Goal: Task Accomplishment & Management: Use online tool/utility

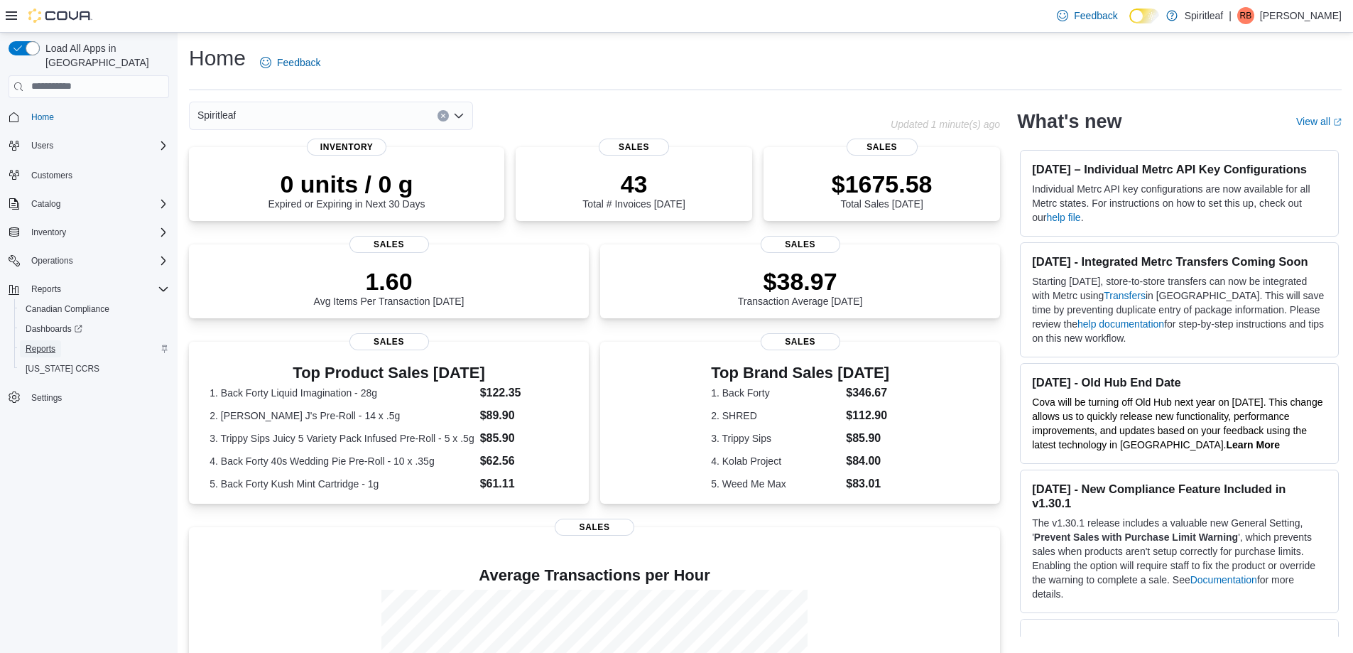
click at [47, 343] on span "Reports" at bounding box center [41, 348] width 30 height 11
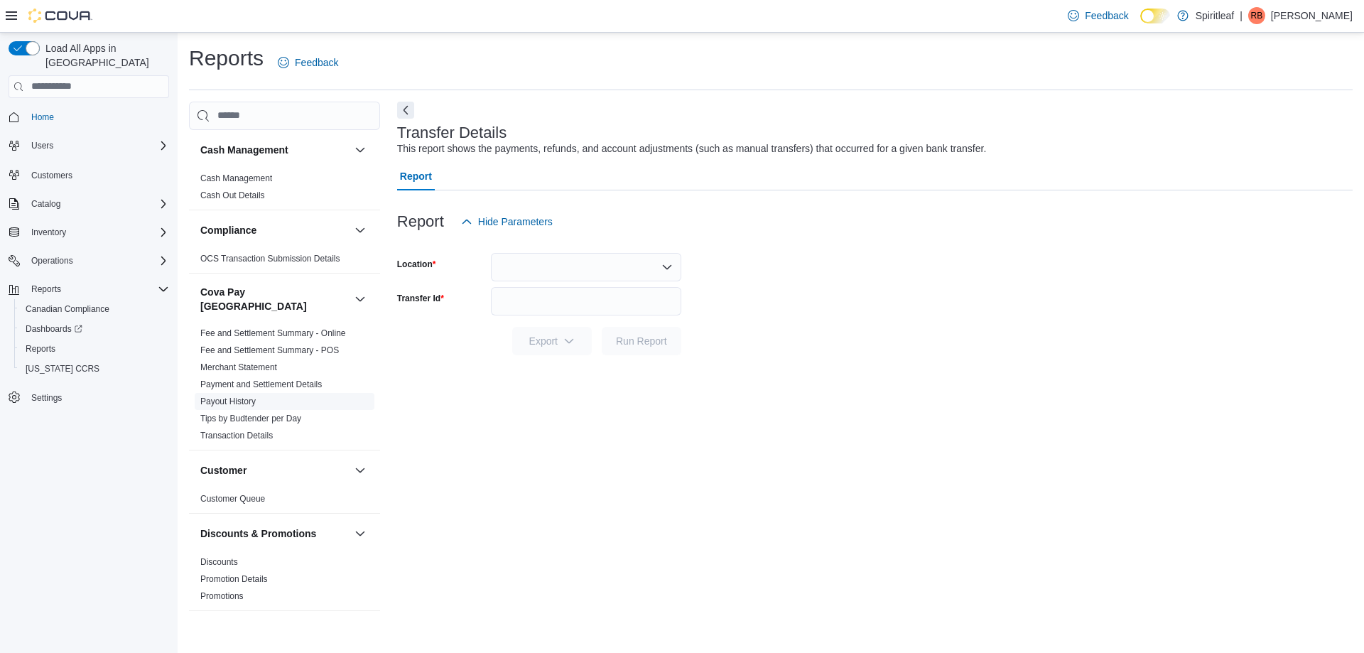
click at [241, 396] on link "Payout History" at bounding box center [227, 401] width 55 height 10
click at [549, 273] on button "Yesterday" at bounding box center [586, 267] width 190 height 28
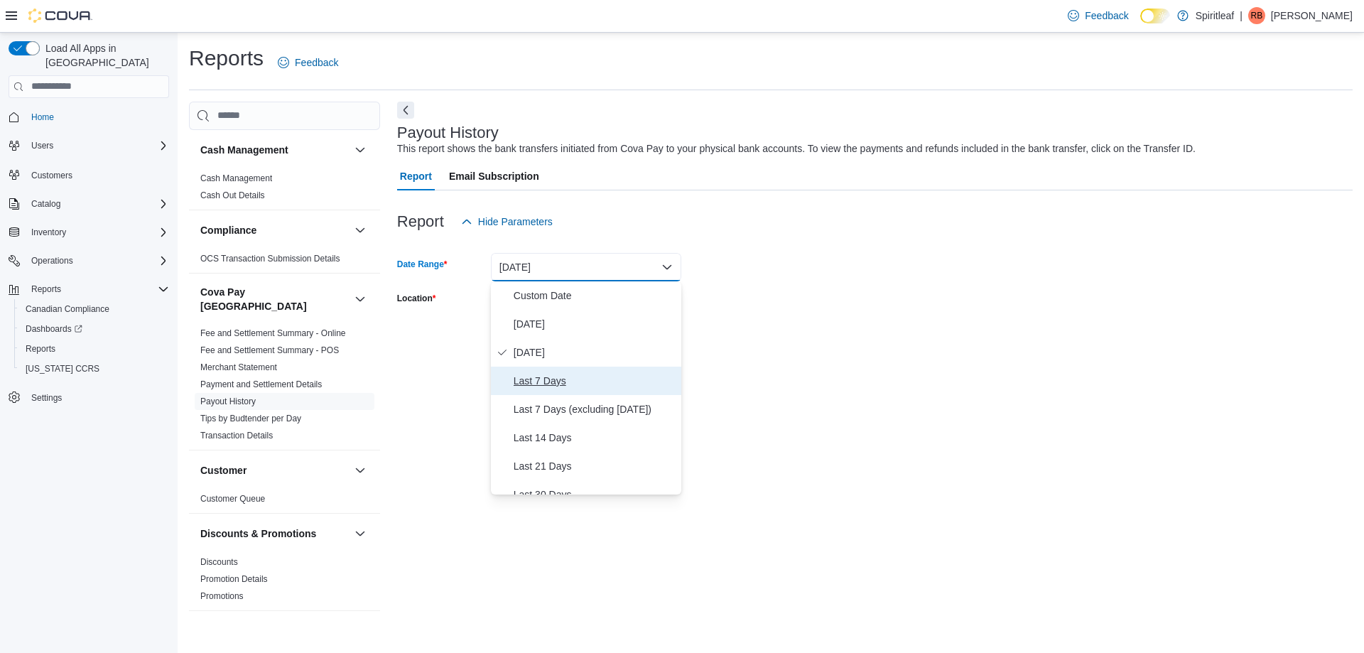
click at [528, 379] on span "Last 7 Days" at bounding box center [595, 380] width 162 height 17
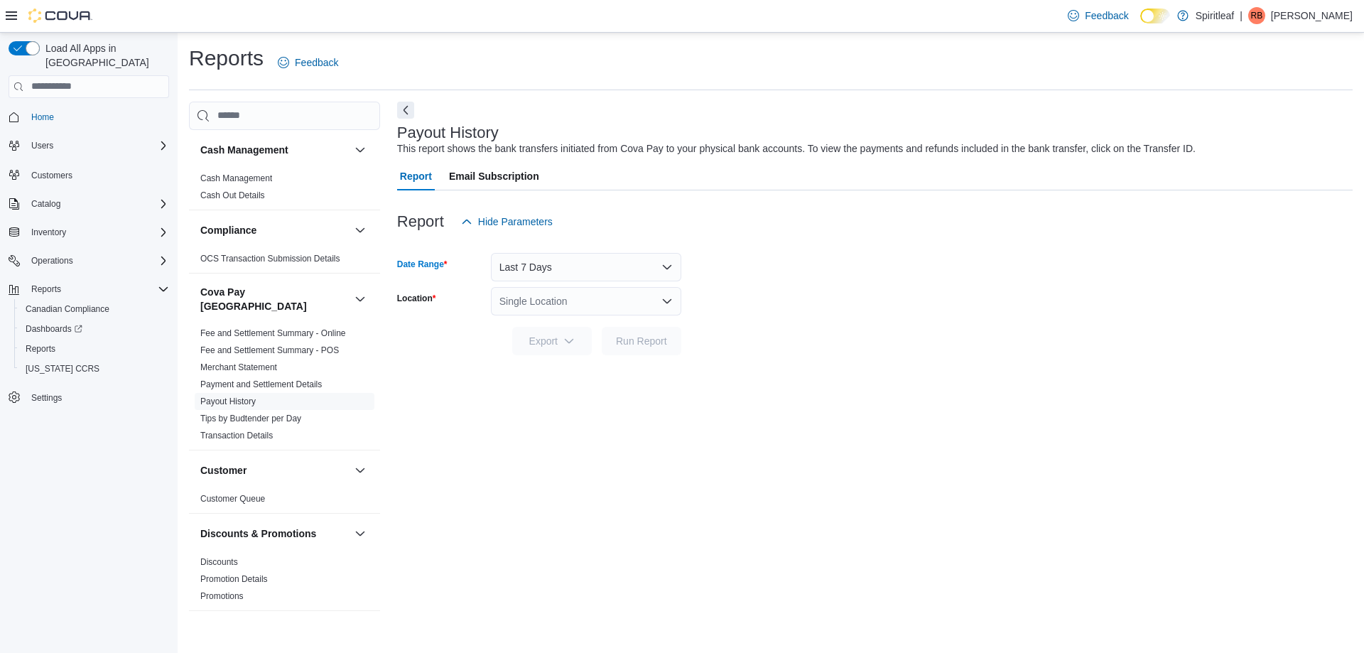
click at [537, 299] on div "Single Location" at bounding box center [586, 301] width 190 height 28
type input "***"
click at [585, 322] on span "554 - Spiritleaf Fairview St (Burlington)" at bounding box center [609, 325] width 98 height 14
click at [805, 436] on div "Payout History This report shows the bank transfers initiated from Cova Pay to …" at bounding box center [874, 361] width 955 height 518
click at [643, 338] on span "Run Report" at bounding box center [641, 340] width 51 height 14
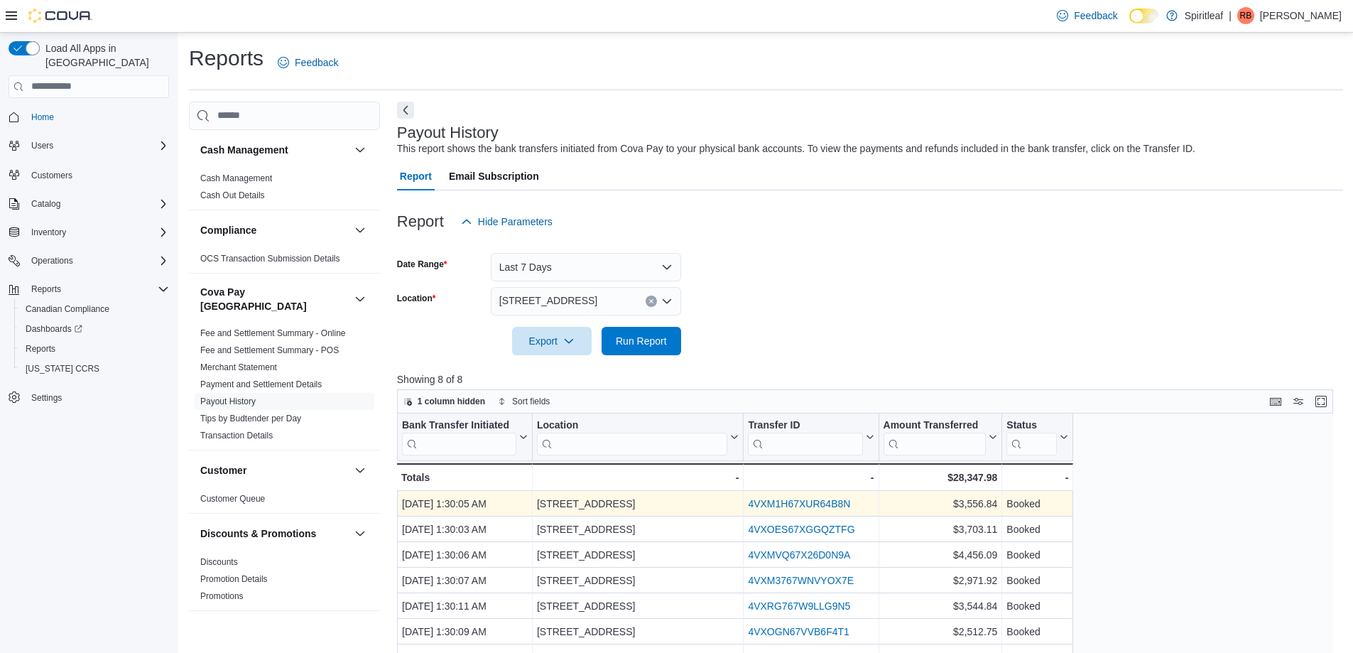
click at [807, 504] on link "4VXM1H67XUR64B8N" at bounding box center [799, 503] width 102 height 11
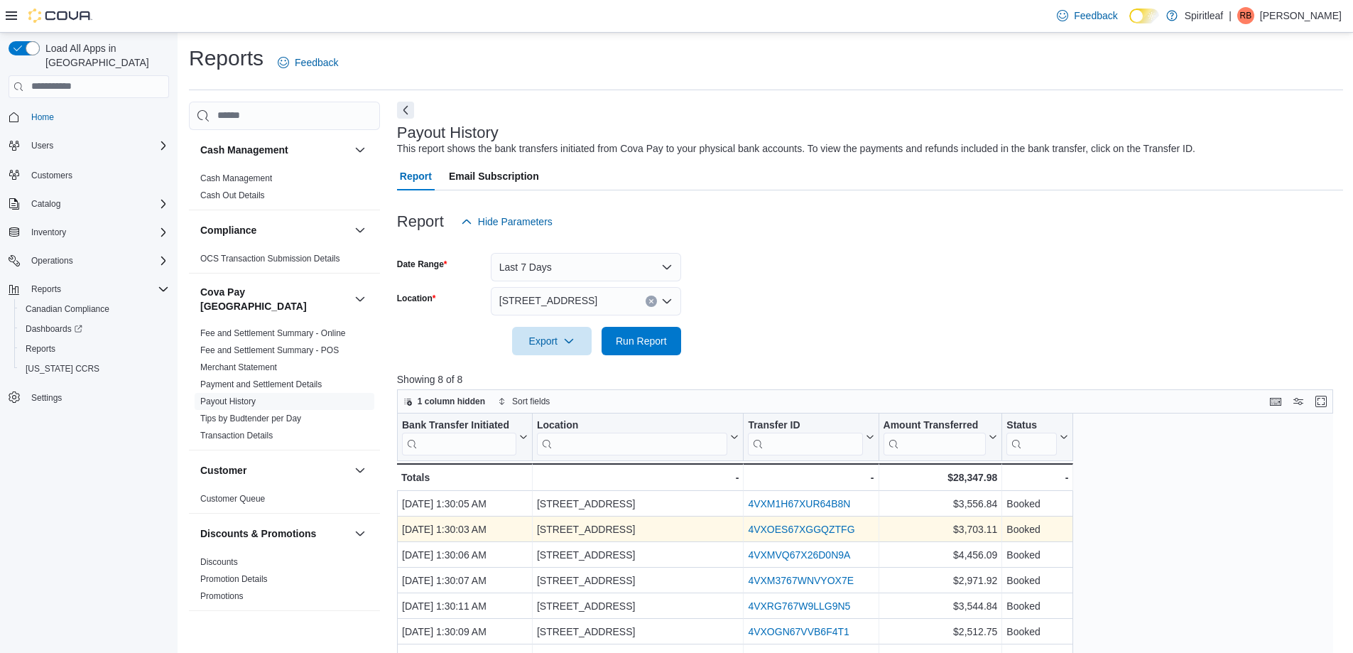
click at [832, 526] on link "4VXOES67XGGQZTFG" at bounding box center [801, 528] width 107 height 11
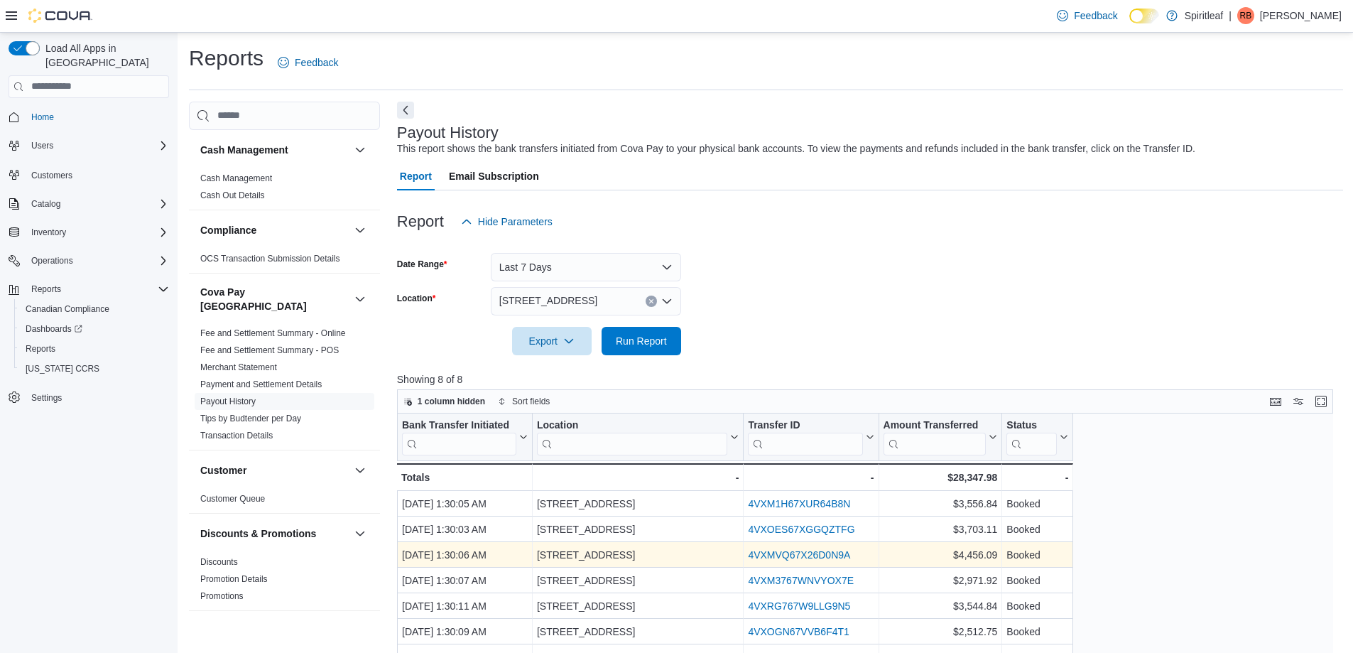
click at [820, 555] on link "4VXMVQ67X26D0N9A" at bounding box center [799, 554] width 102 height 11
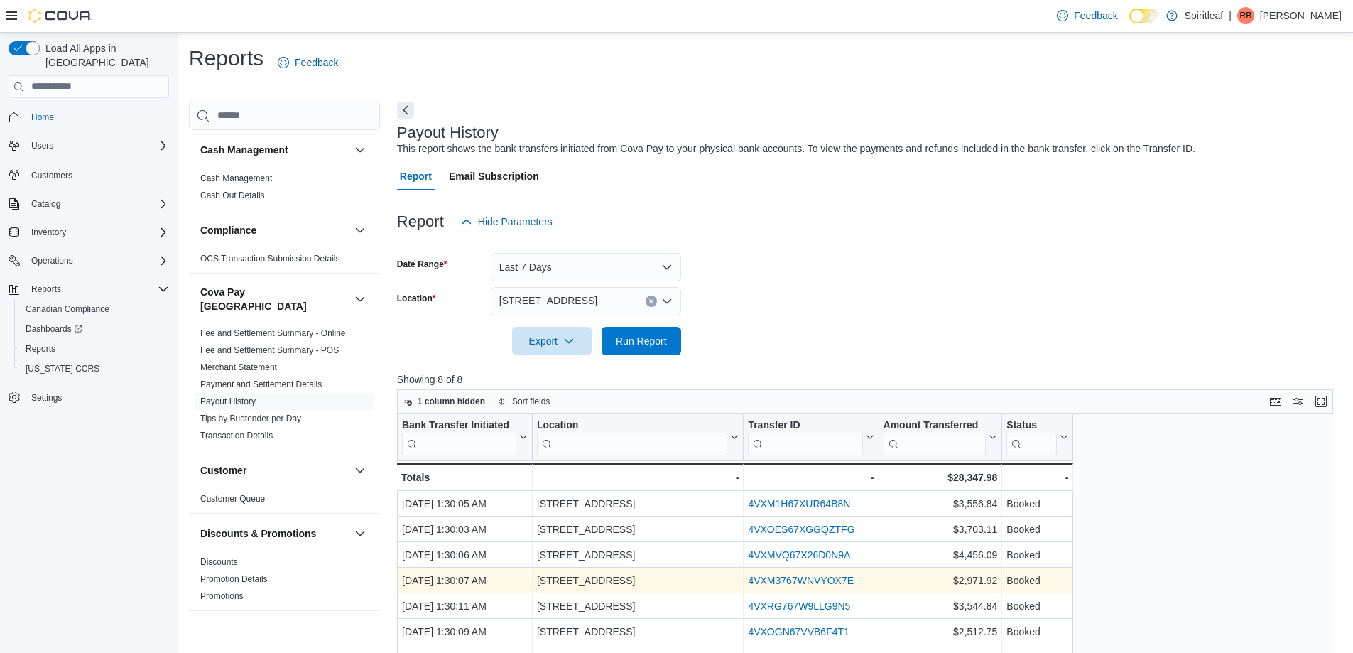
click at [761, 581] on link "4VXM3767WNVYOX7E" at bounding box center [801, 580] width 106 height 11
click at [832, 581] on link "4VXM3767WNVYOX7E" at bounding box center [801, 580] width 106 height 11
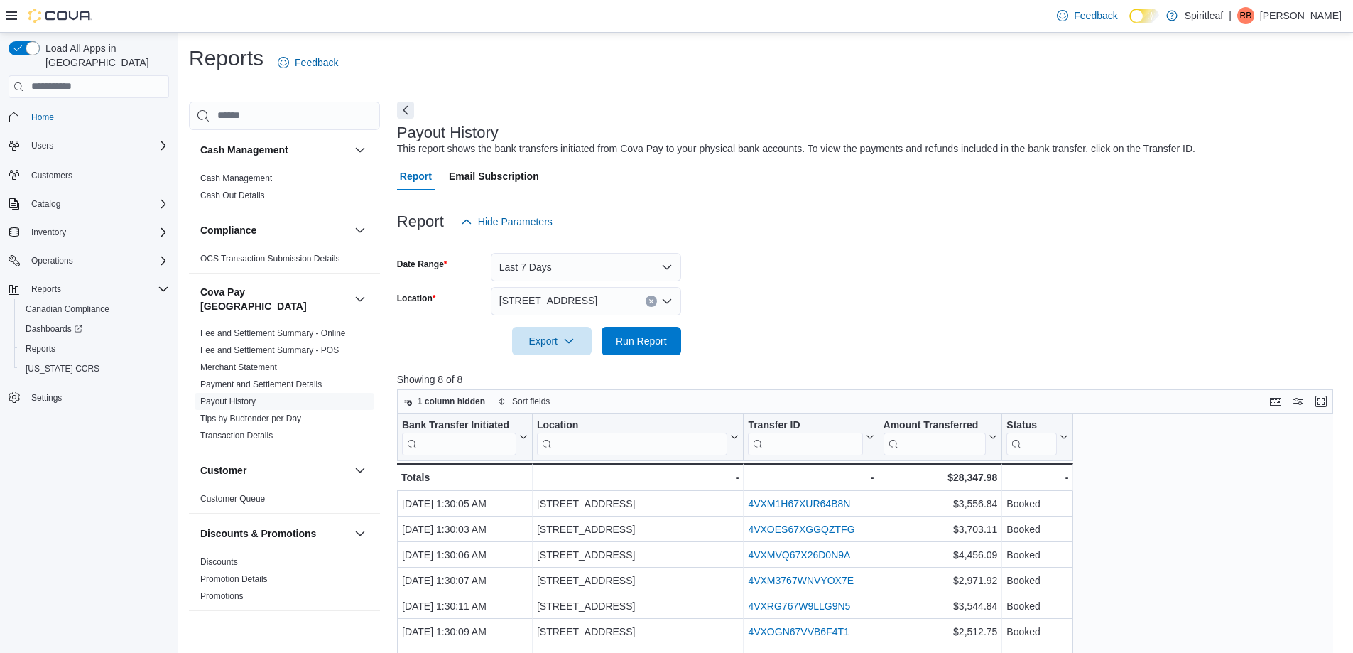
click at [656, 301] on button "Clear input" at bounding box center [651, 300] width 11 height 11
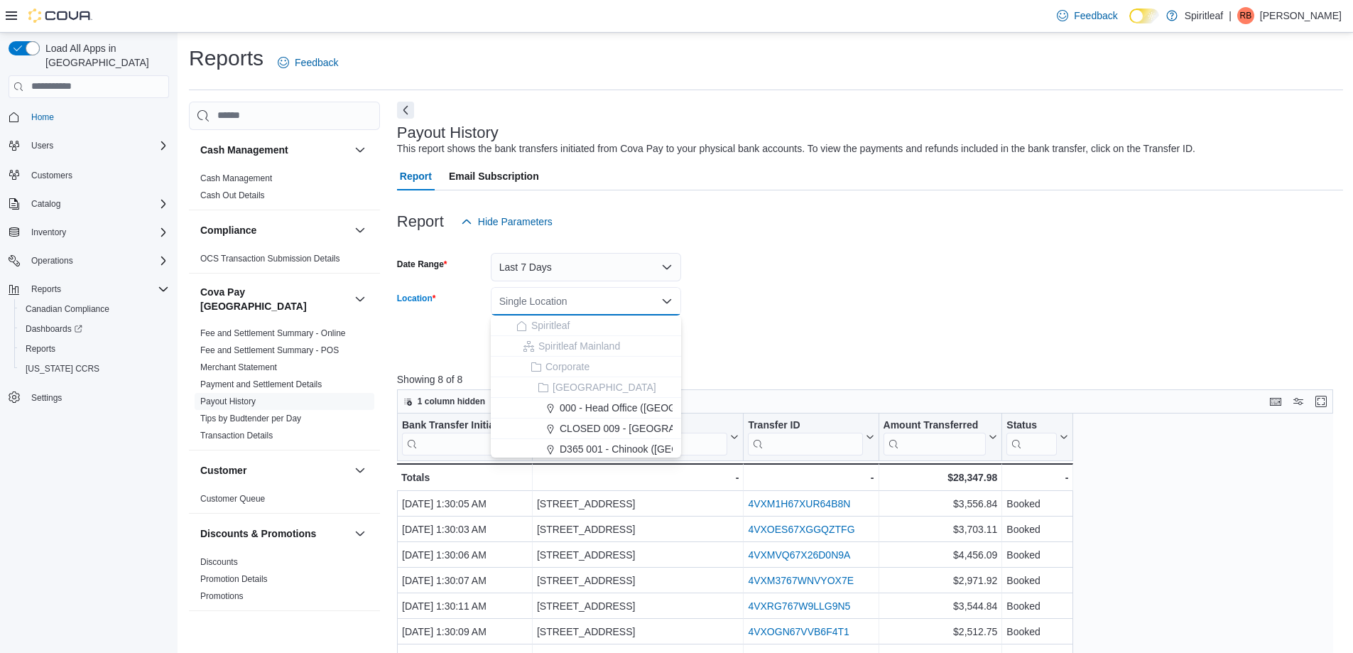
click at [607, 300] on div "Single Location" at bounding box center [586, 301] width 190 height 28
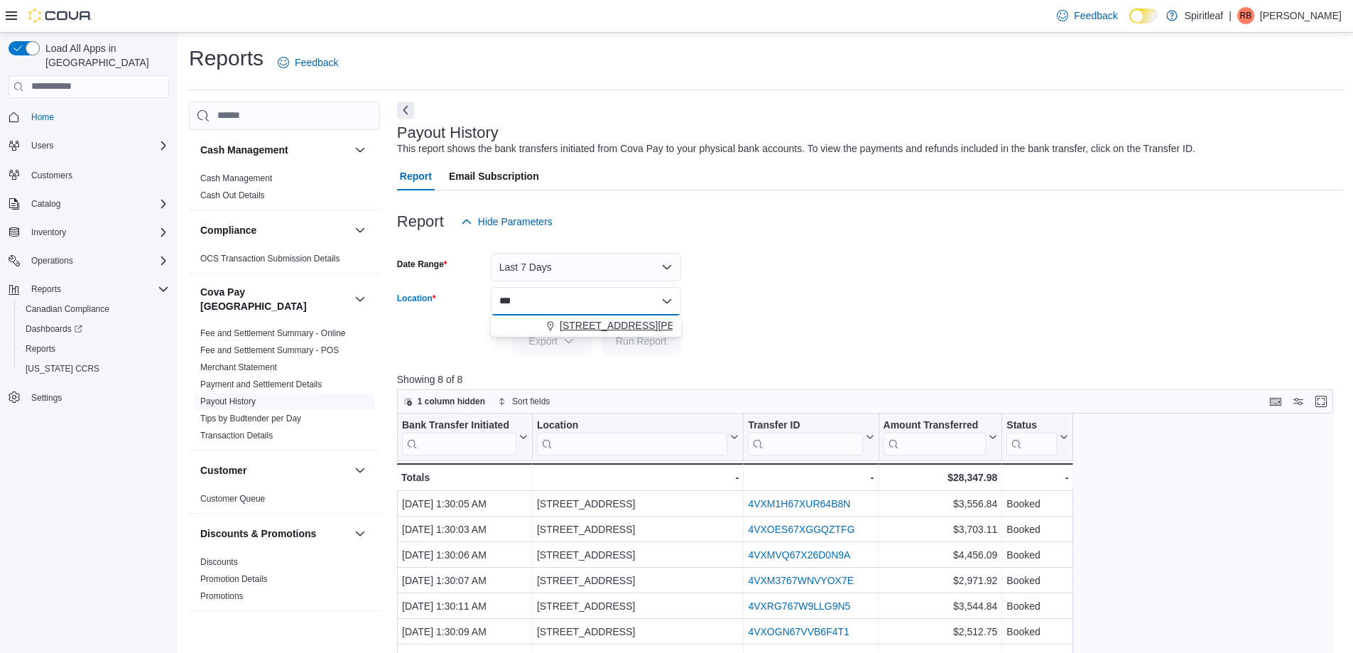
type input "***"
click at [608, 340] on body "Feedback Dark Mode Spiritleaf | RB Rosanne B Load All Apps in New Hub Home User…" at bounding box center [676, 461] width 1353 height 923
click at [649, 324] on span "555 - Spiritleaf Lawrence Ave (North York)" at bounding box center [650, 325] width 180 height 14
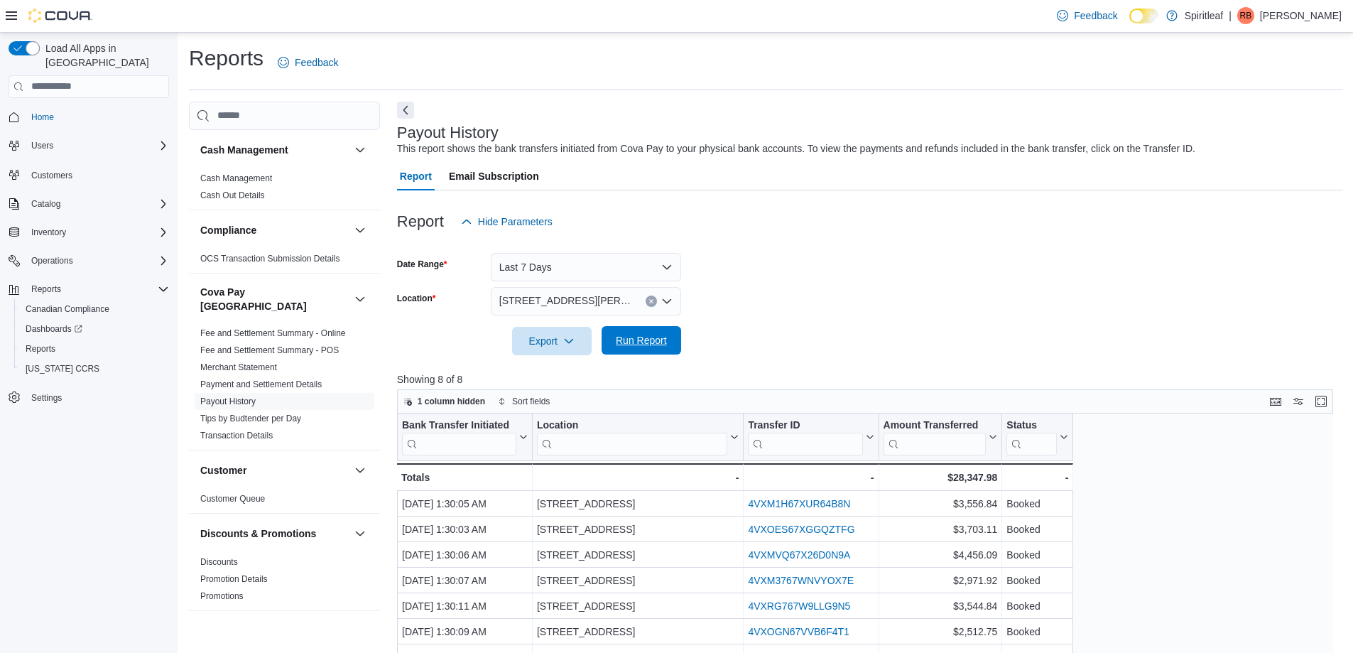
click at [637, 335] on span "Run Report" at bounding box center [641, 340] width 51 height 14
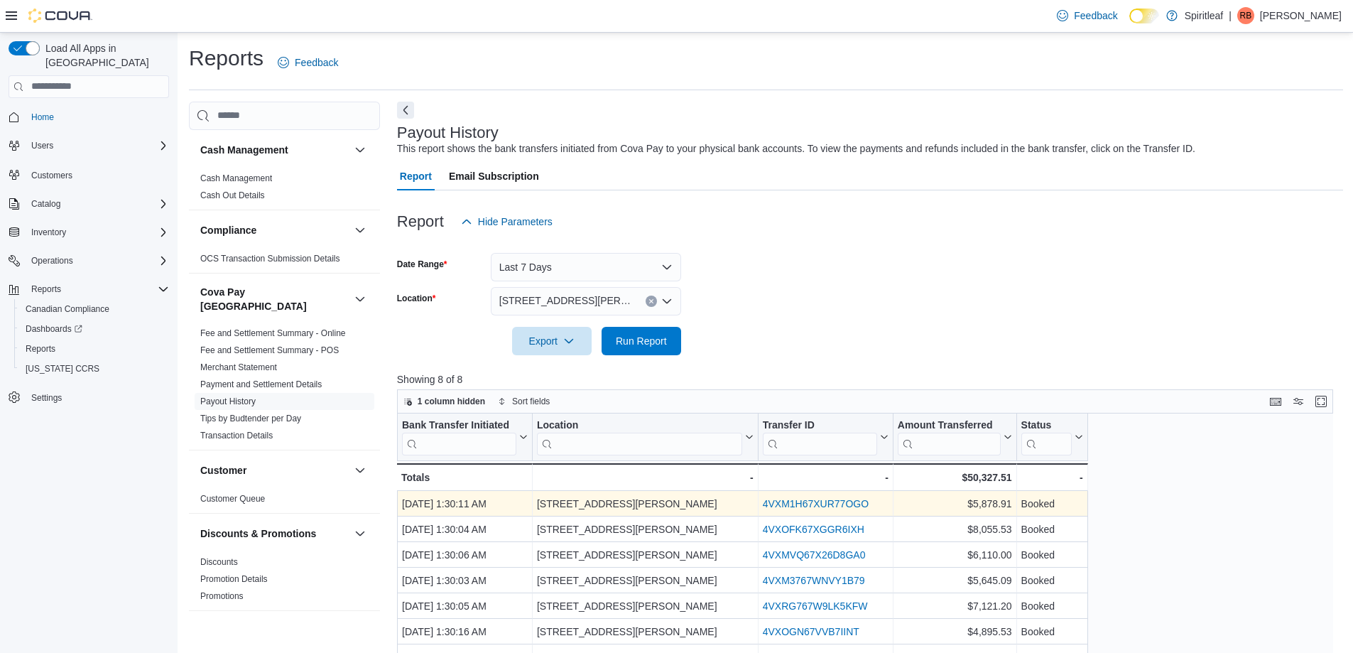
click at [776, 501] on link "4VXM1H67XUR77OGO" at bounding box center [815, 503] width 106 height 11
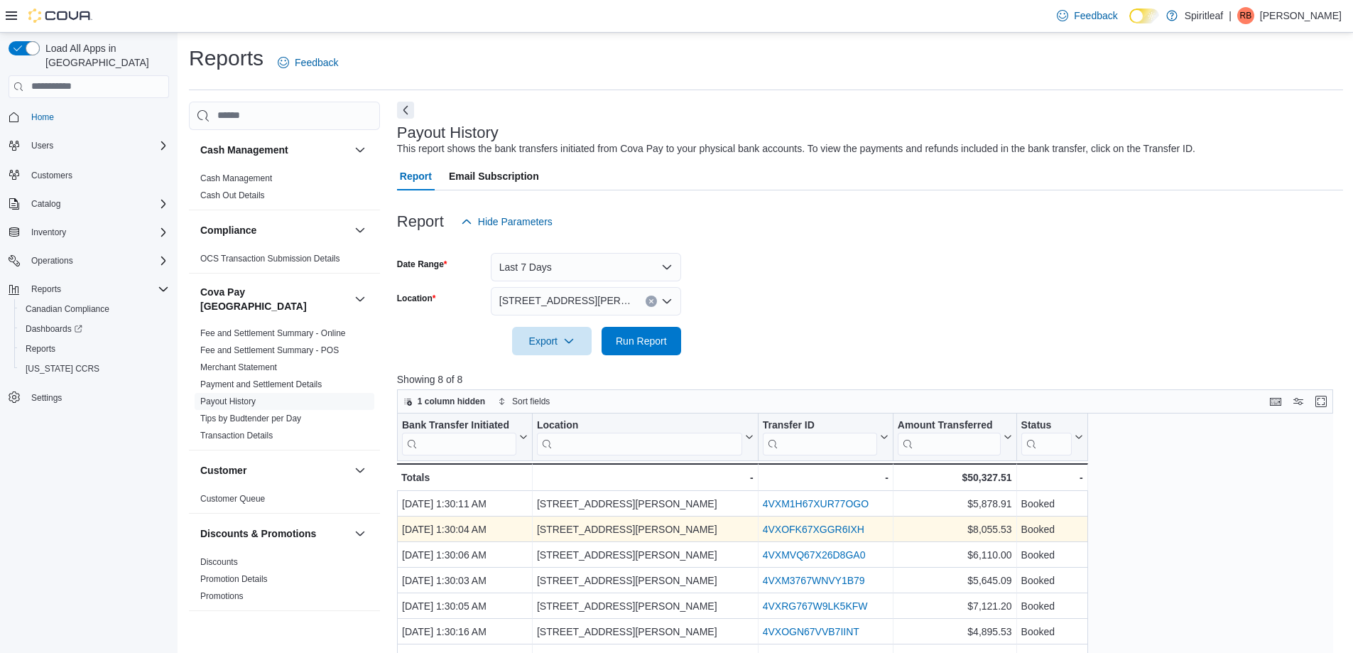
click at [813, 530] on link "4VXOFK67XGGR6IXH" at bounding box center [813, 528] width 102 height 11
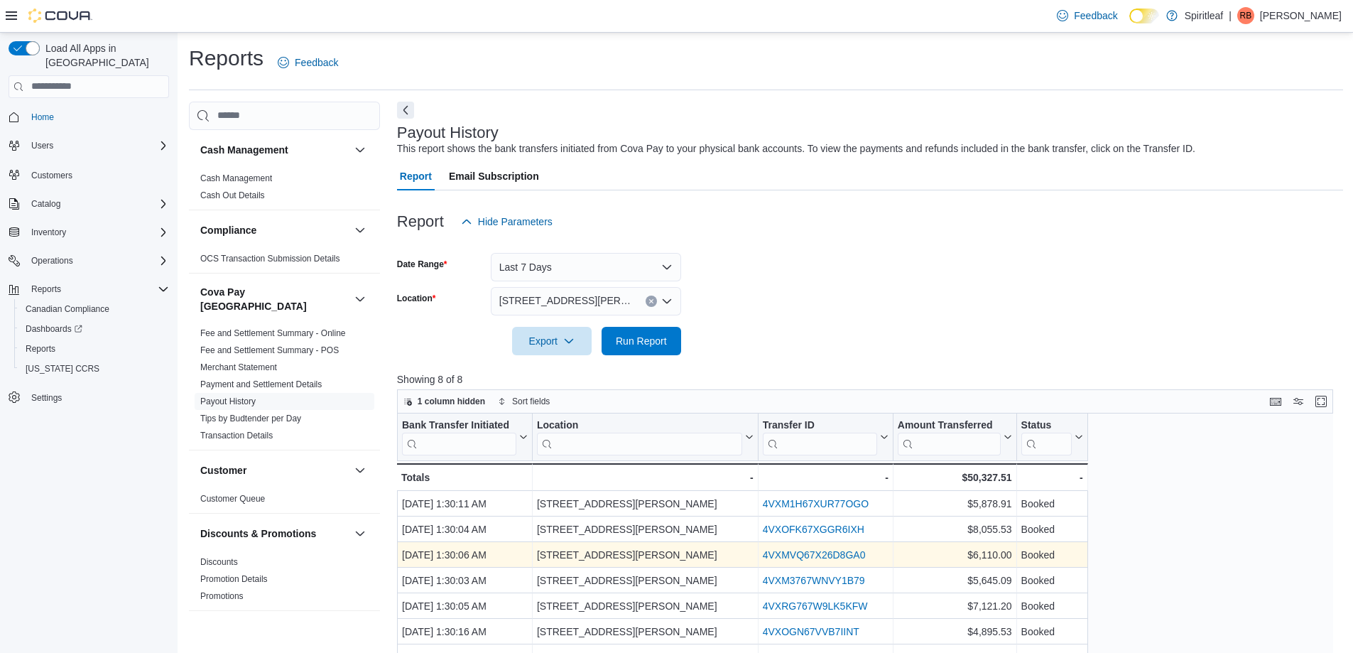
click at [832, 555] on link "4VXMVQ67X26D8GA0" at bounding box center [813, 554] width 103 height 11
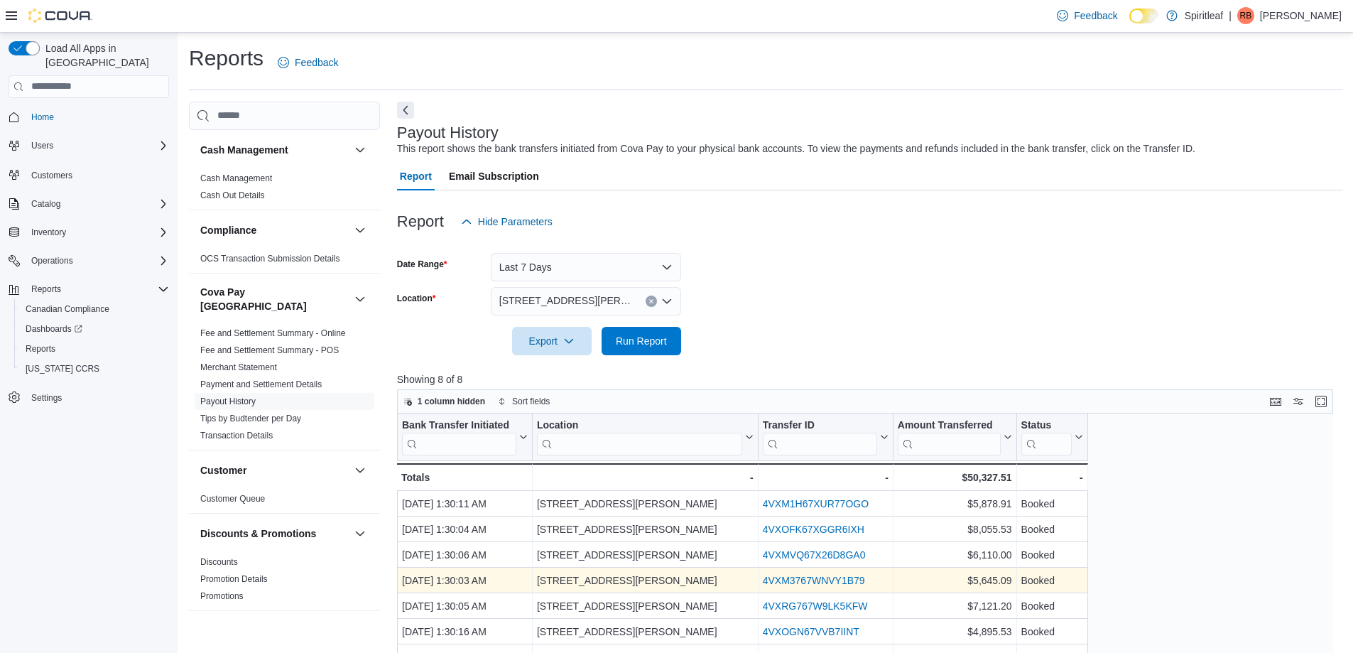
click at [841, 578] on link "4VXM3767WNVY1B79" at bounding box center [813, 580] width 102 height 11
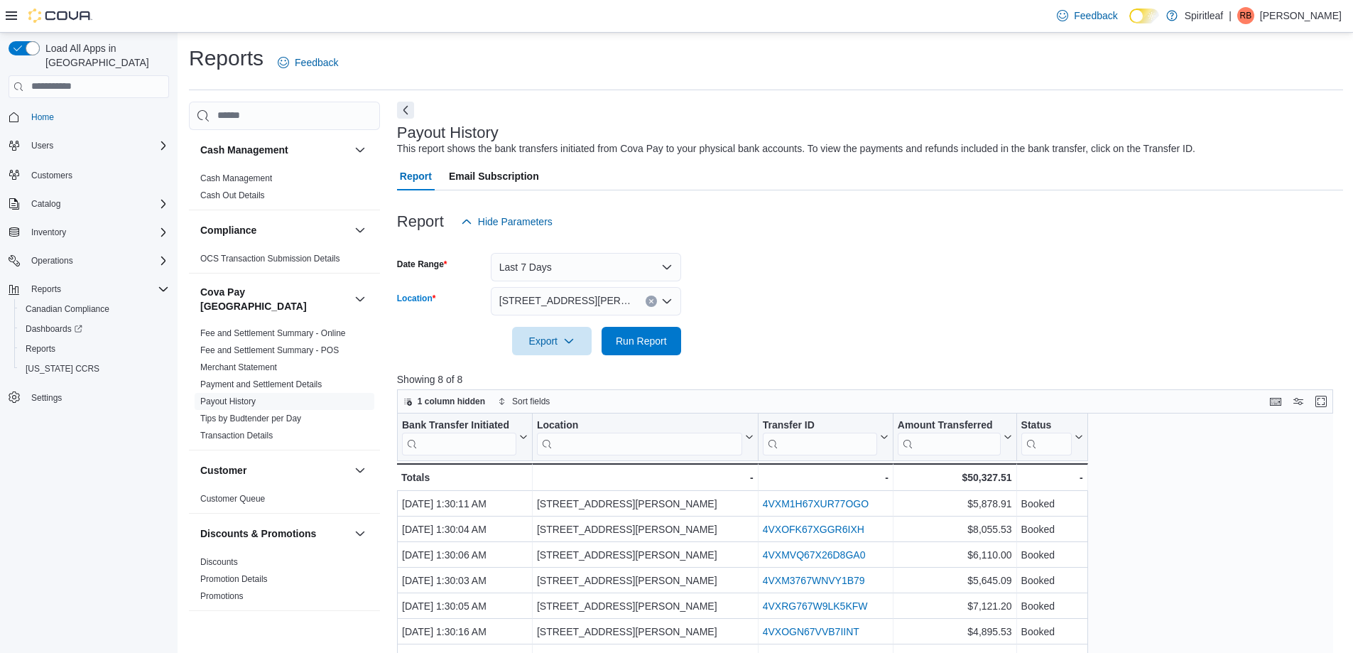
click at [652, 300] on icon "Clear input" at bounding box center [651, 301] width 4 height 4
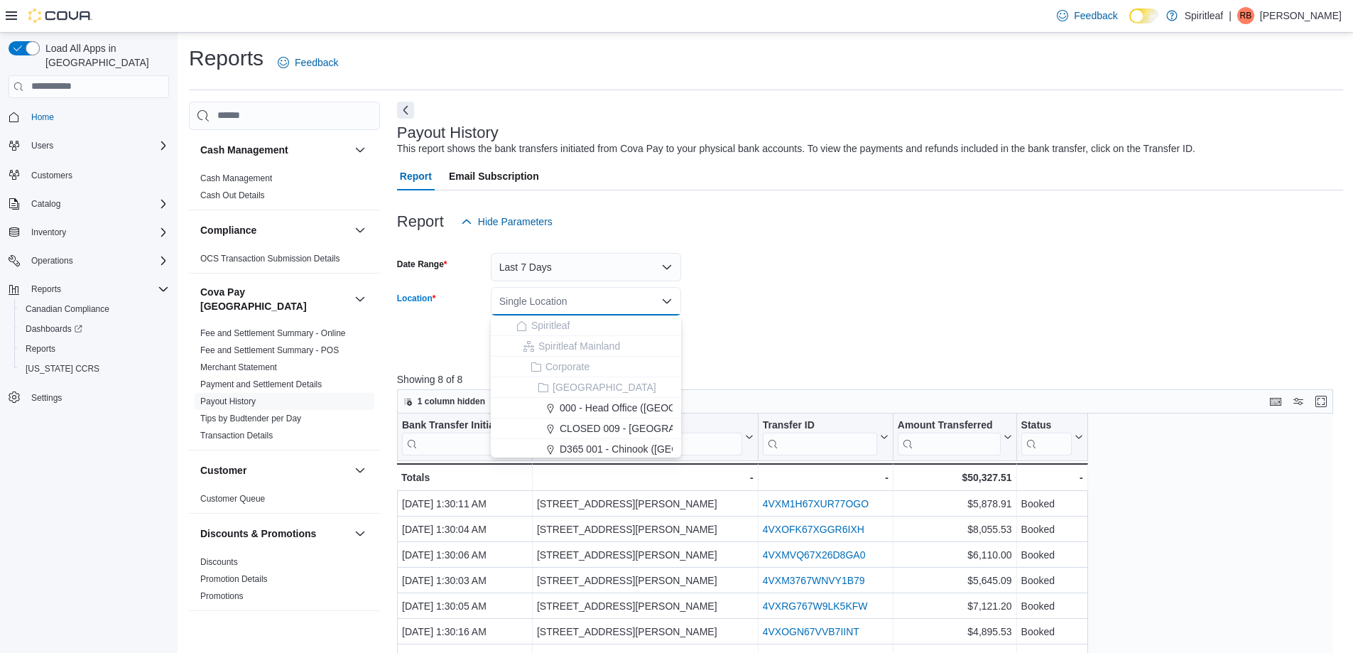
click at [605, 298] on div "Single Location" at bounding box center [586, 301] width 190 height 28
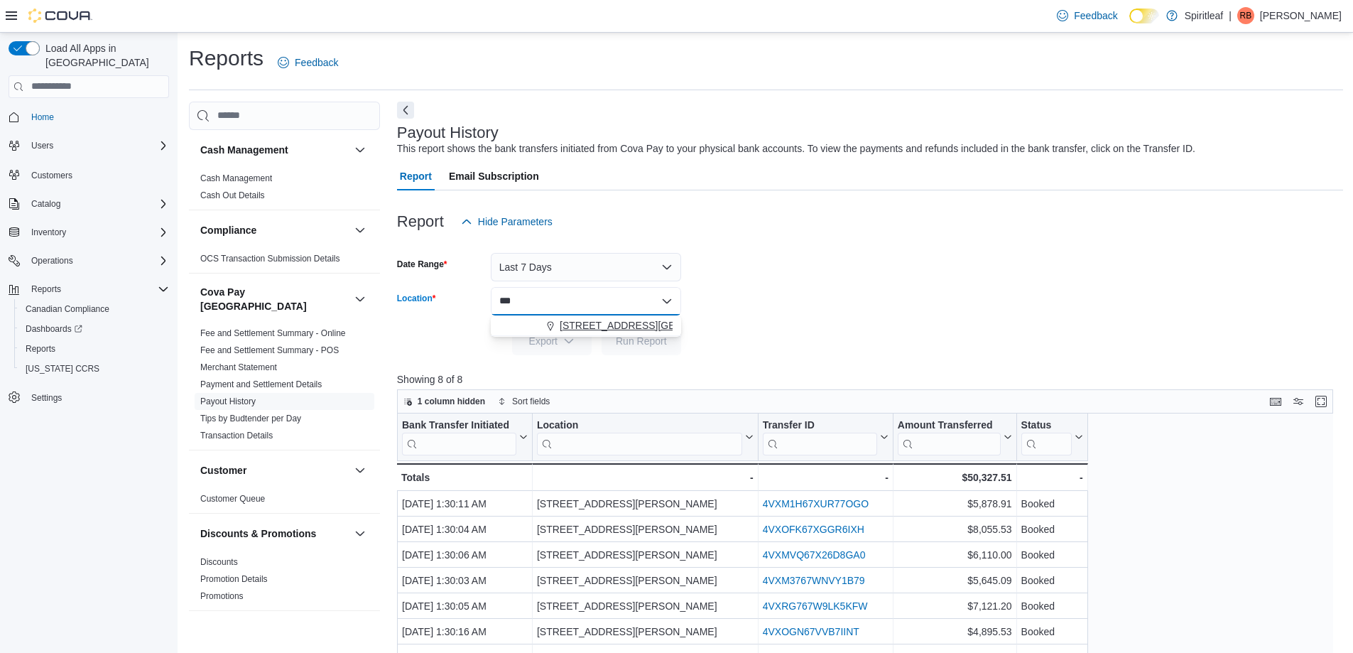
type input "***"
click at [604, 325] on span "567 - Spiritleaf Park Place Blvd (Barrie)" at bounding box center [662, 325] width 205 height 14
click at [656, 337] on span "Run Report" at bounding box center [641, 340] width 51 height 14
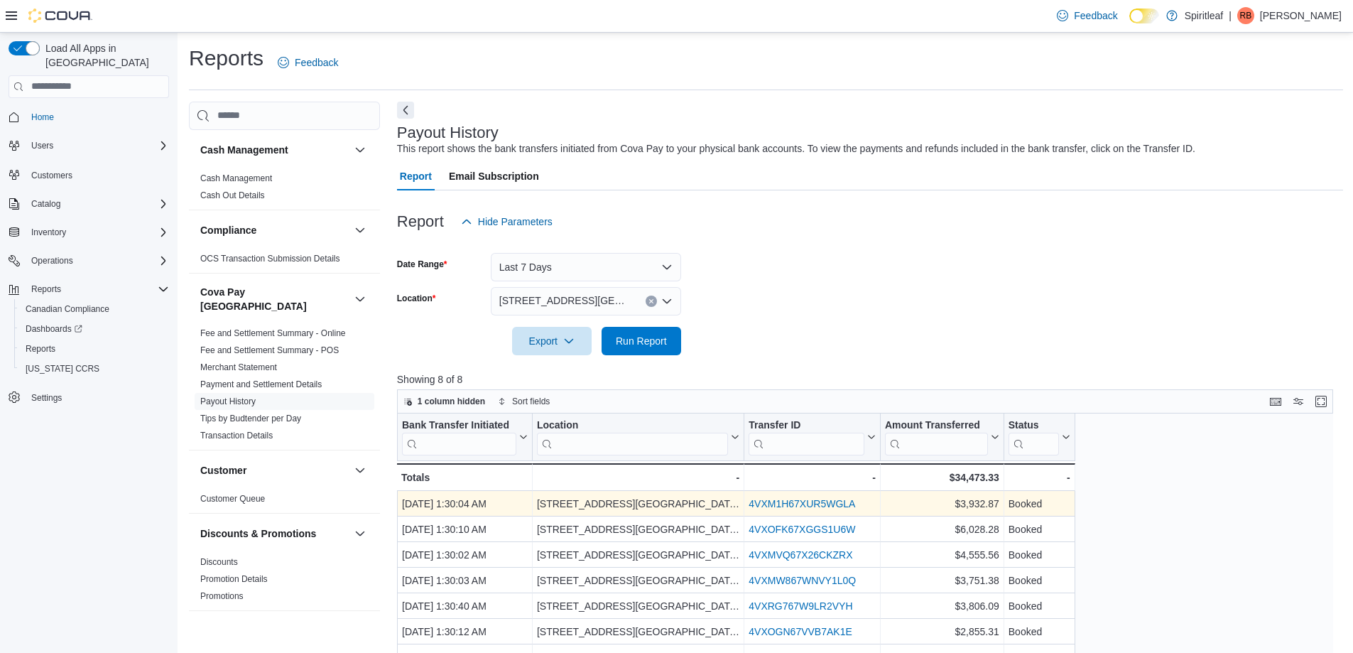
click at [797, 503] on link "4VXM1H67XUR5WGLA" at bounding box center [802, 503] width 107 height 11
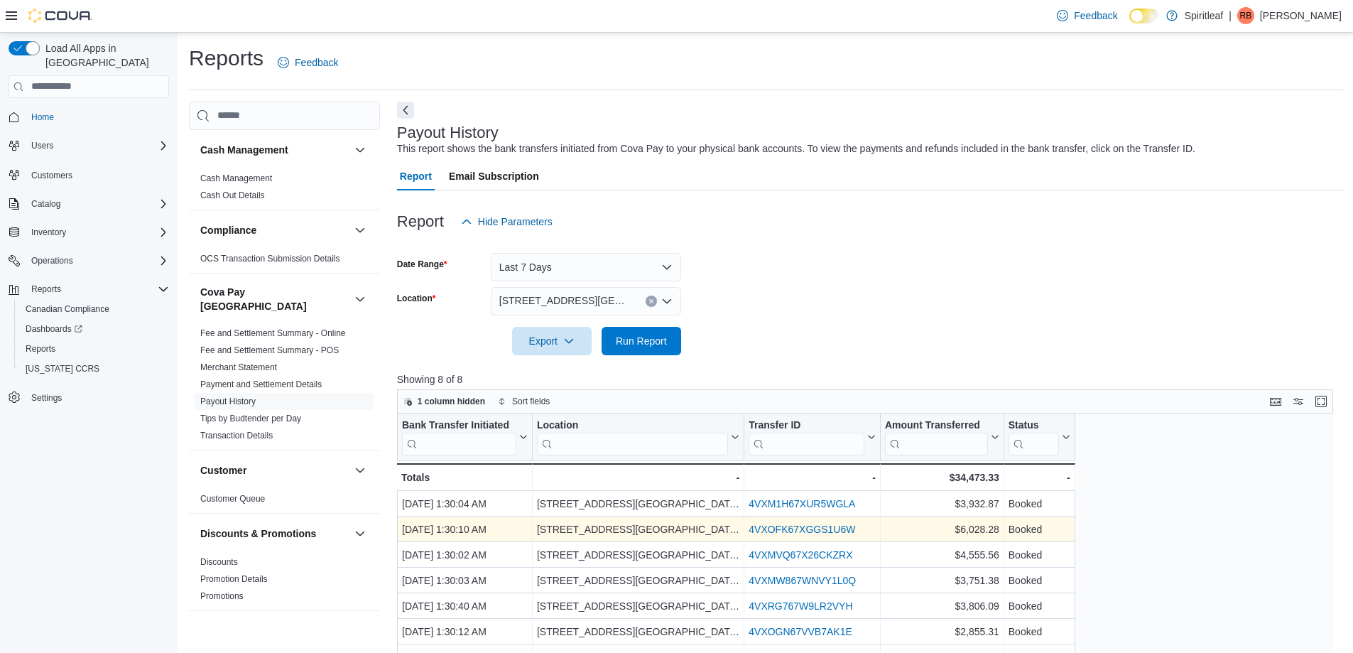
click at [811, 531] on link "4VXOFK67XGGS1U6W" at bounding box center [802, 528] width 107 height 11
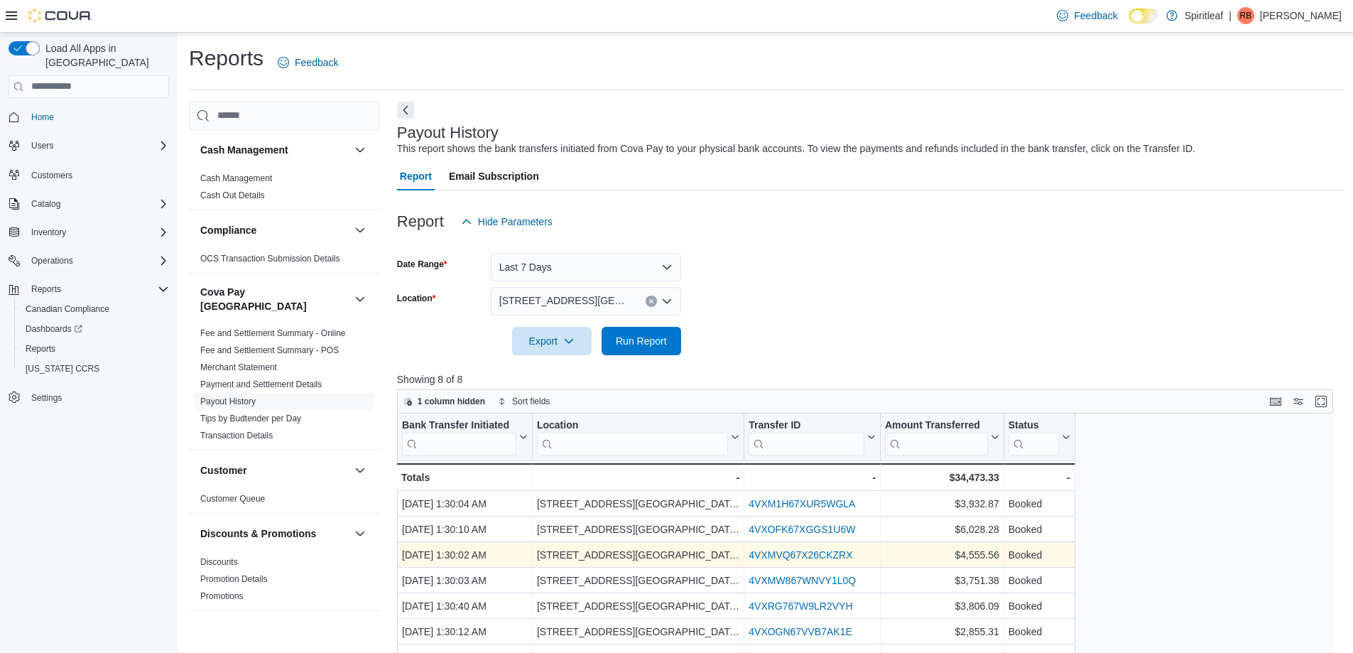
click at [781, 554] on link "4VXMVQ67X26CKZRX" at bounding box center [801, 554] width 104 height 11
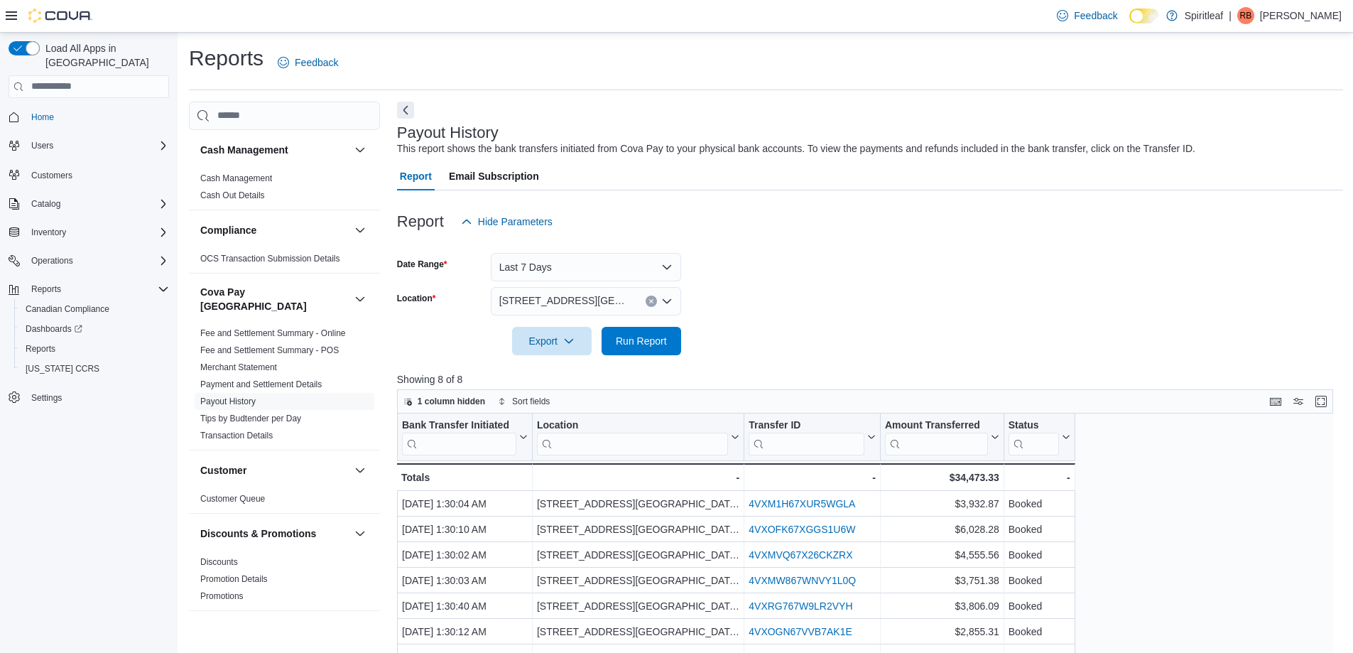
click at [653, 302] on icon "Clear input" at bounding box center [652, 301] width 6 height 6
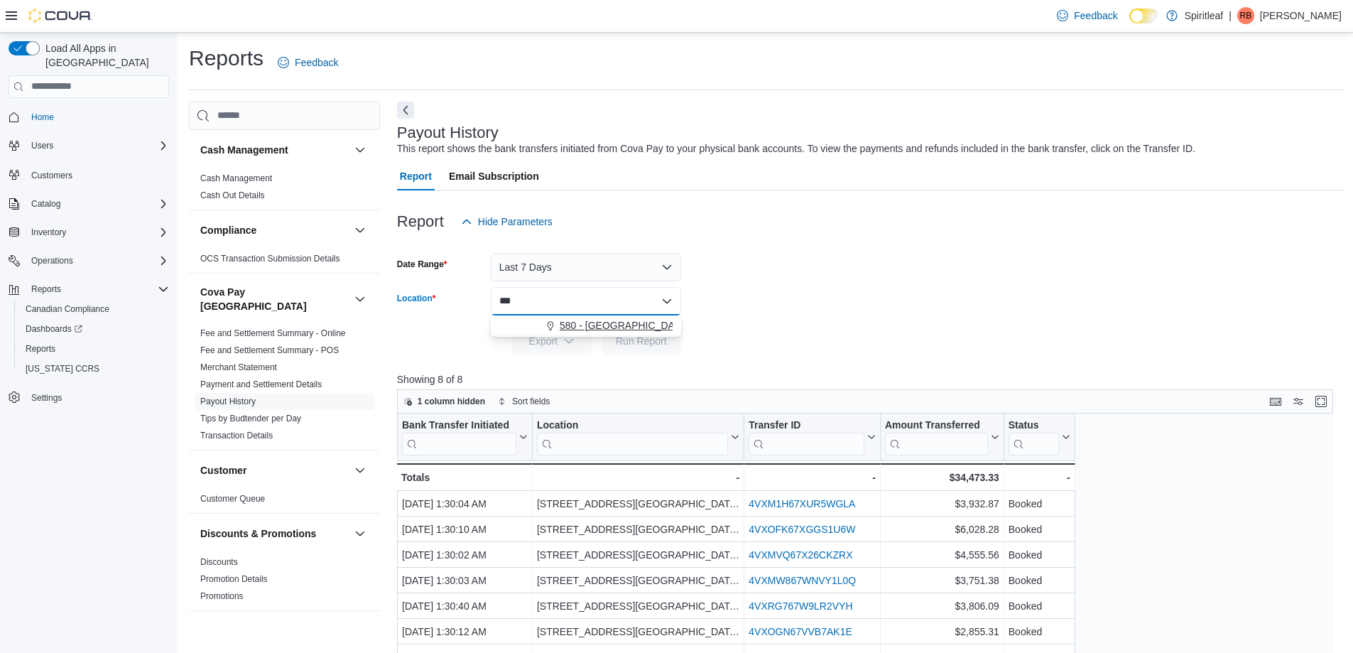
type input "***"
click at [643, 326] on span "580 - Spiritleaf Meadowvale (Mississauga)" at bounding box center [681, 325] width 242 height 14
click at [644, 340] on span "Run Report" at bounding box center [641, 340] width 51 height 14
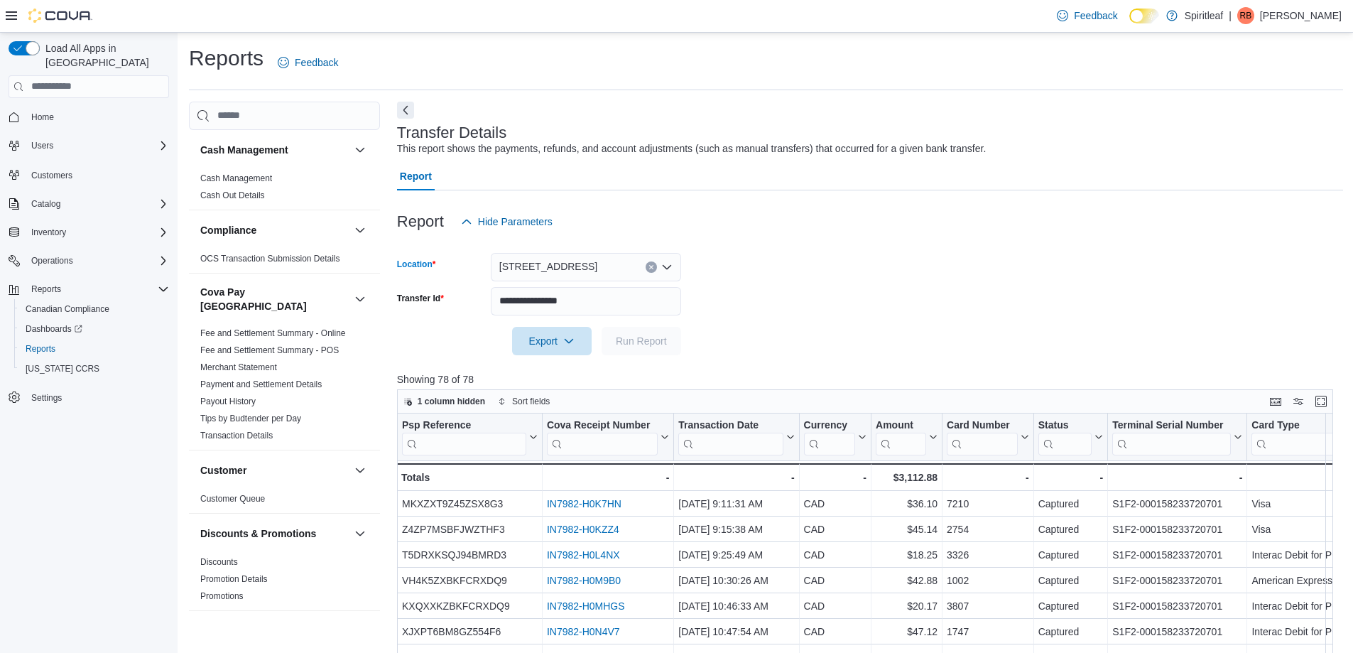
click at [651, 266] on icon "Clear input" at bounding box center [651, 267] width 4 height 4
type input "***"
click at [634, 290] on span "555 - Spiritleaf Lawrence Ave (North York)" at bounding box center [650, 291] width 180 height 14
click at [801, 340] on form "**********" at bounding box center [870, 295] width 946 height 119
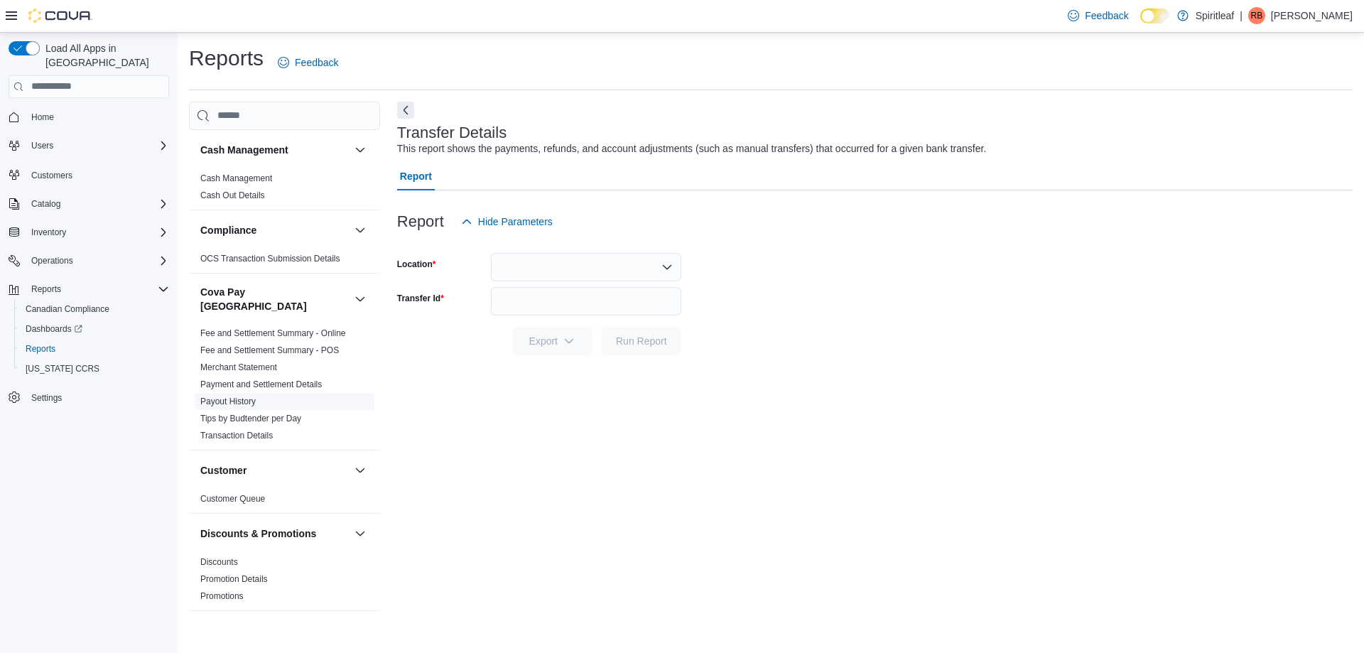
click at [242, 396] on link "Payout History" at bounding box center [227, 401] width 55 height 10
click at [531, 264] on button "Yesterday" at bounding box center [586, 267] width 190 height 28
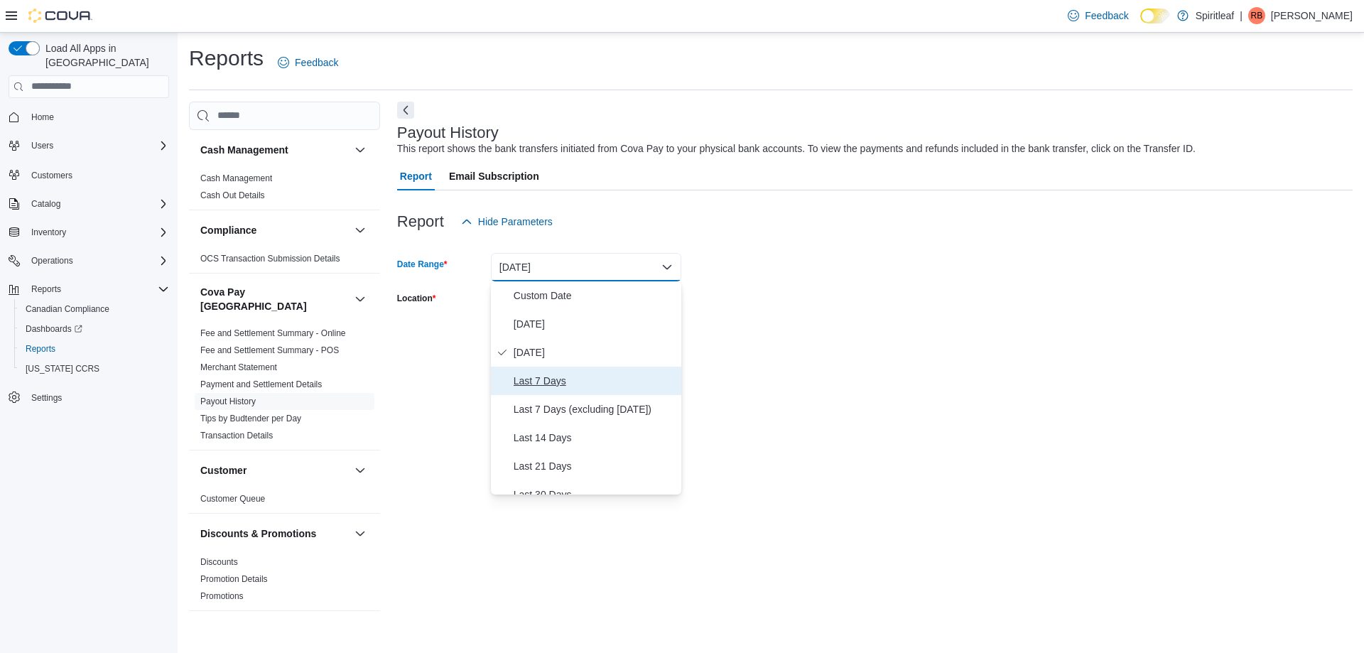
click at [533, 381] on span "Last 7 Days" at bounding box center [595, 380] width 162 height 17
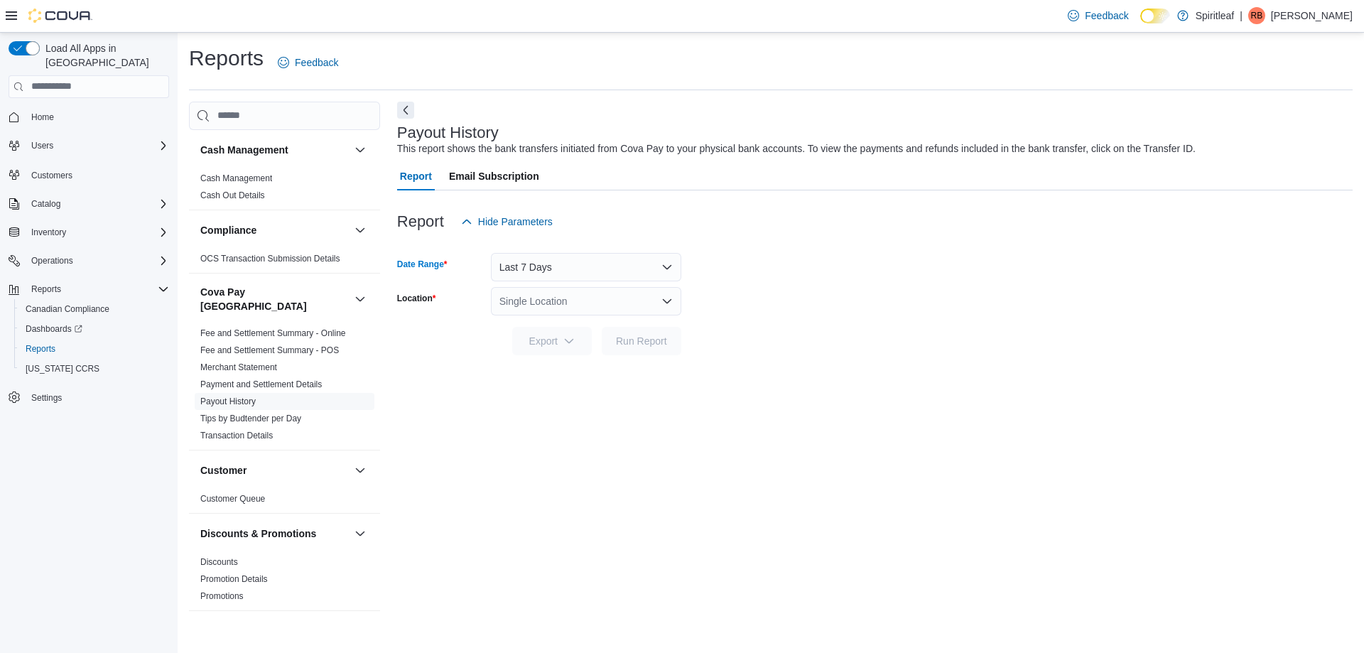
click at [614, 307] on div "Single Location" at bounding box center [586, 301] width 190 height 28
type input "***"
click at [619, 324] on span "550 - Spiritleaf Edinburgh ([GEOGRAPHIC_DATA])" at bounding box center [672, 325] width 225 height 14
click at [781, 365] on div at bounding box center [874, 363] width 955 height 17
click at [634, 337] on span "Run Report" at bounding box center [641, 340] width 51 height 14
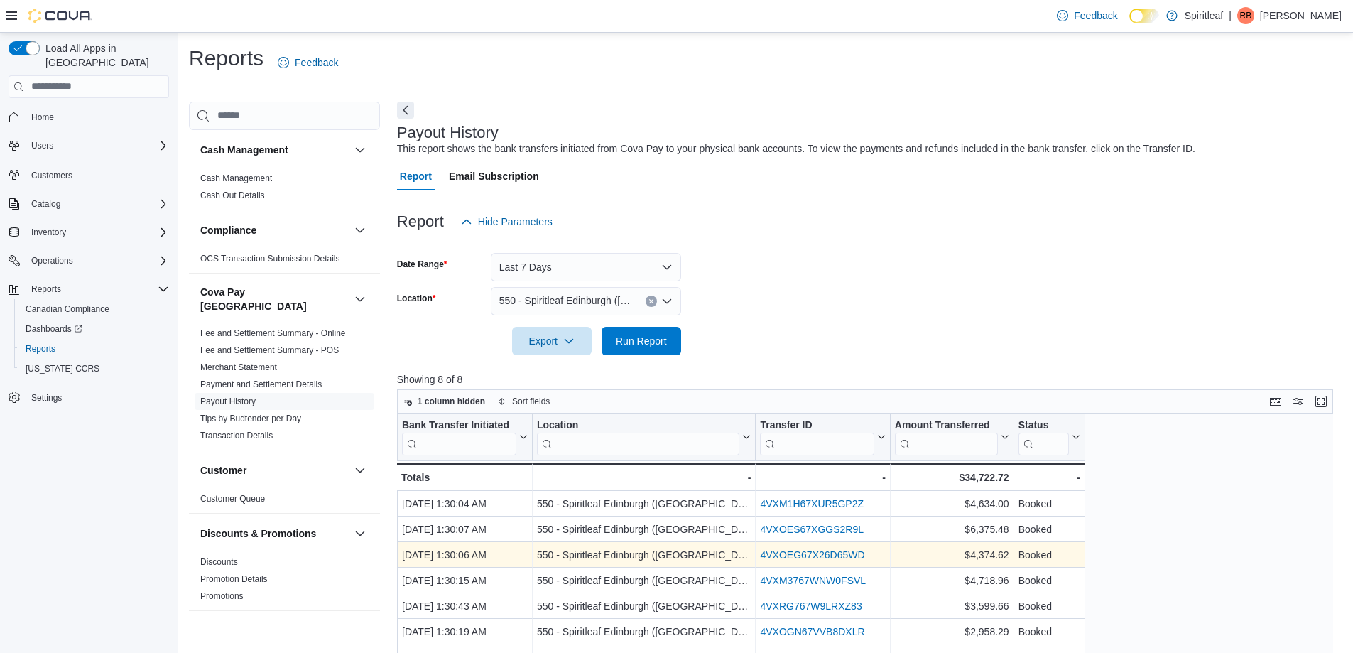
click at [795, 557] on link "4VXOEG67X26D65WD" at bounding box center [812, 554] width 104 height 11
